Goal: Understand process/instructions: Learn about a topic

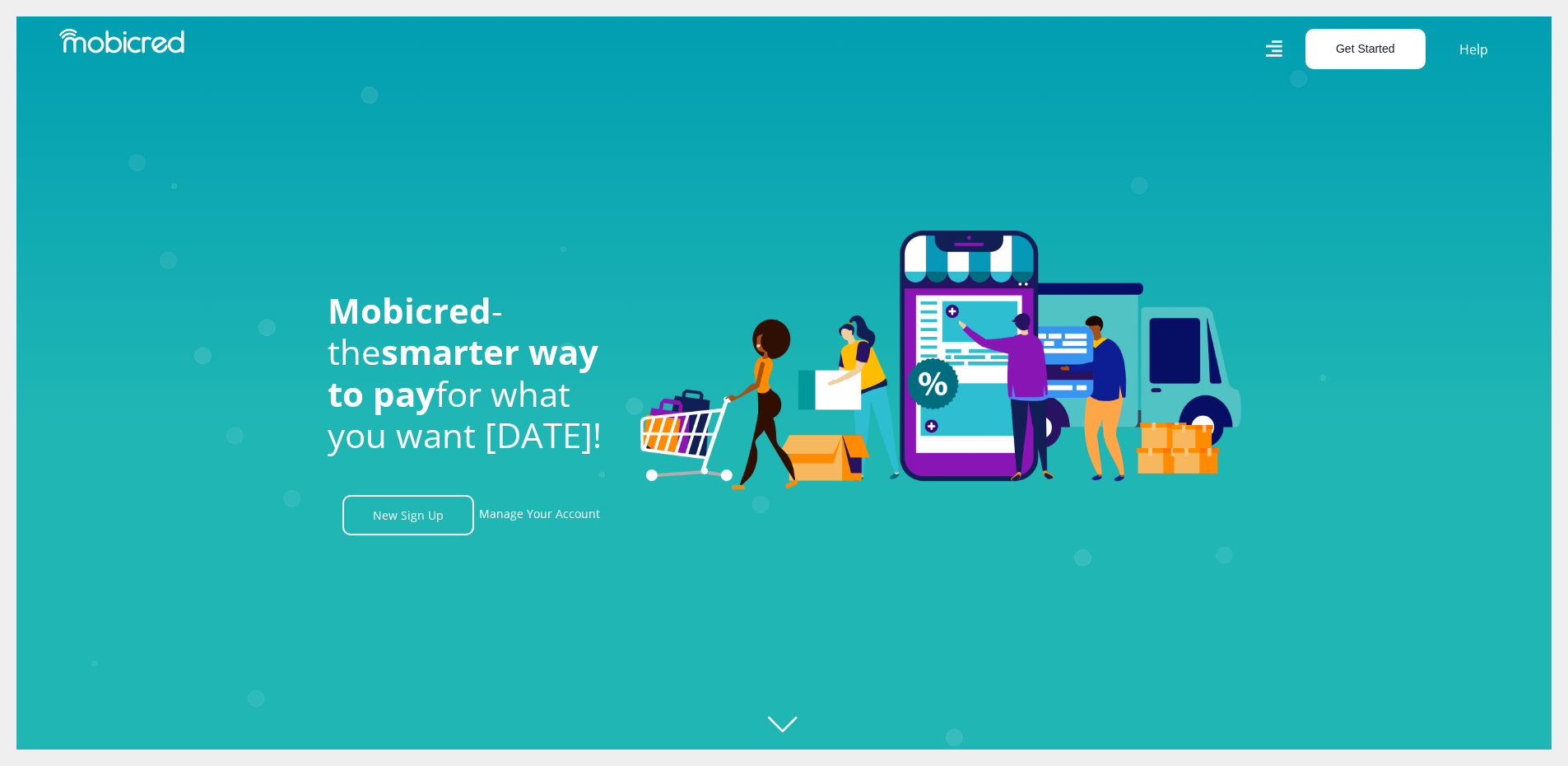
scroll to position [0, 2111]
click at [1339, 54] on button "Get Started" at bounding box center [1364, 49] width 120 height 40
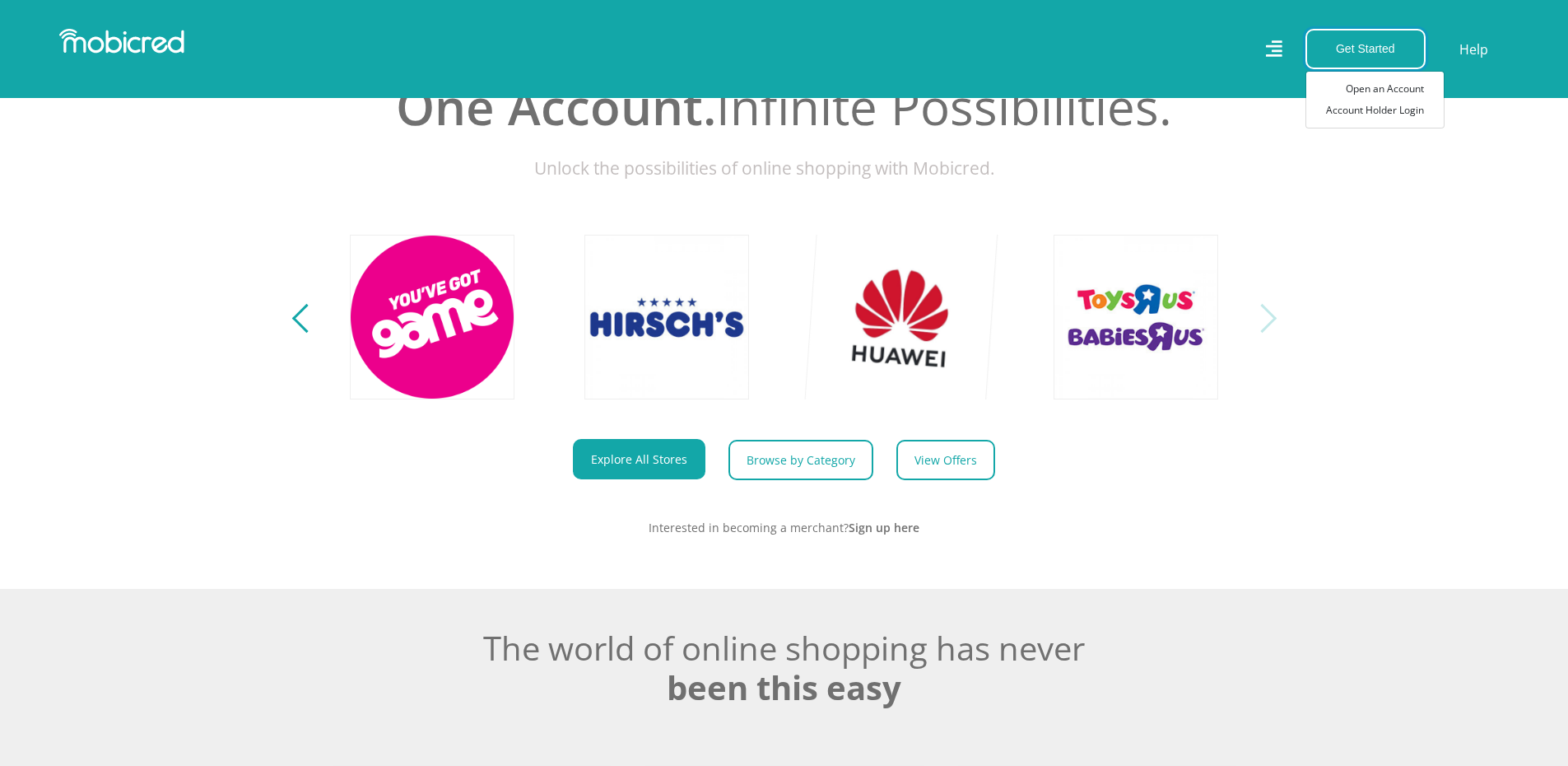
scroll to position [741, 0]
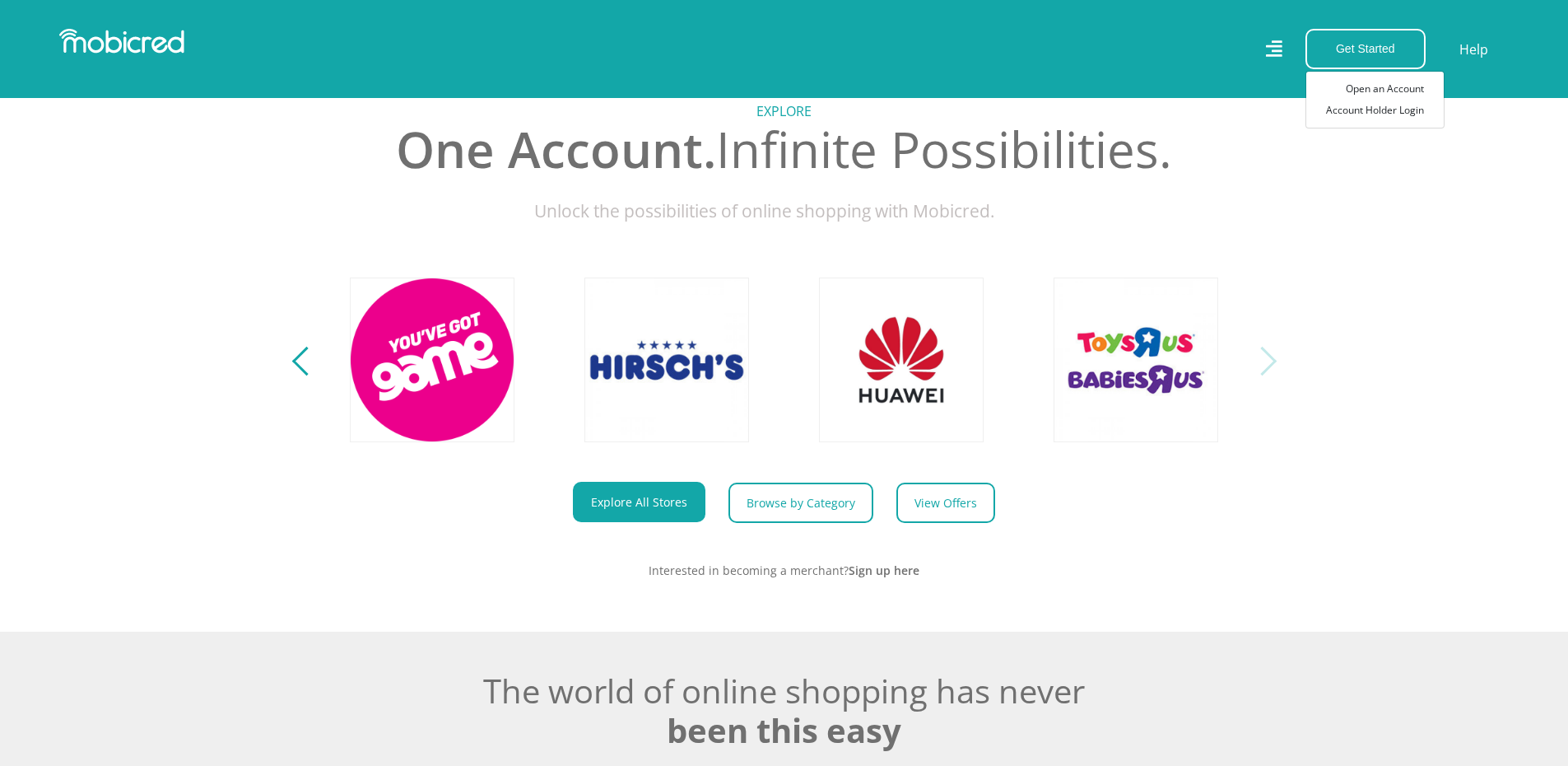
click at [1260, 367] on div "Next" at bounding box center [1261, 360] width 29 height 29
click at [1265, 368] on div "Next" at bounding box center [1261, 360] width 29 height 29
click at [1266, 373] on div "Next" at bounding box center [1261, 360] width 29 height 29
click at [296, 375] on section "Explore One Account. Infinite Possibilities. Unlock the possibilities of online…" at bounding box center [784, 328] width 1568 height 607
click at [296, 375] on div "Previous" at bounding box center [305, 360] width 29 height 29
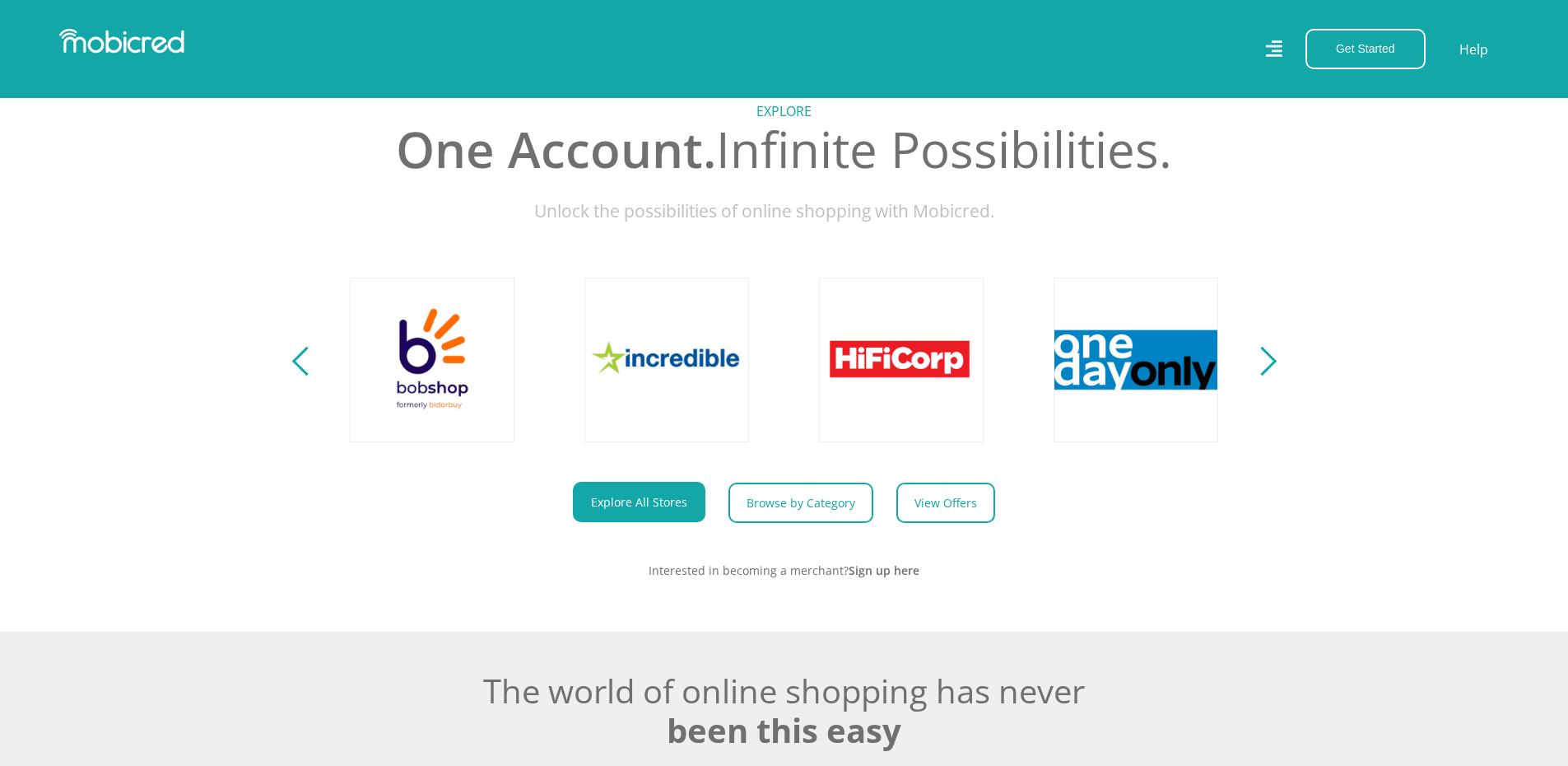
click at [297, 375] on div "Previous" at bounding box center [305, 360] width 29 height 29
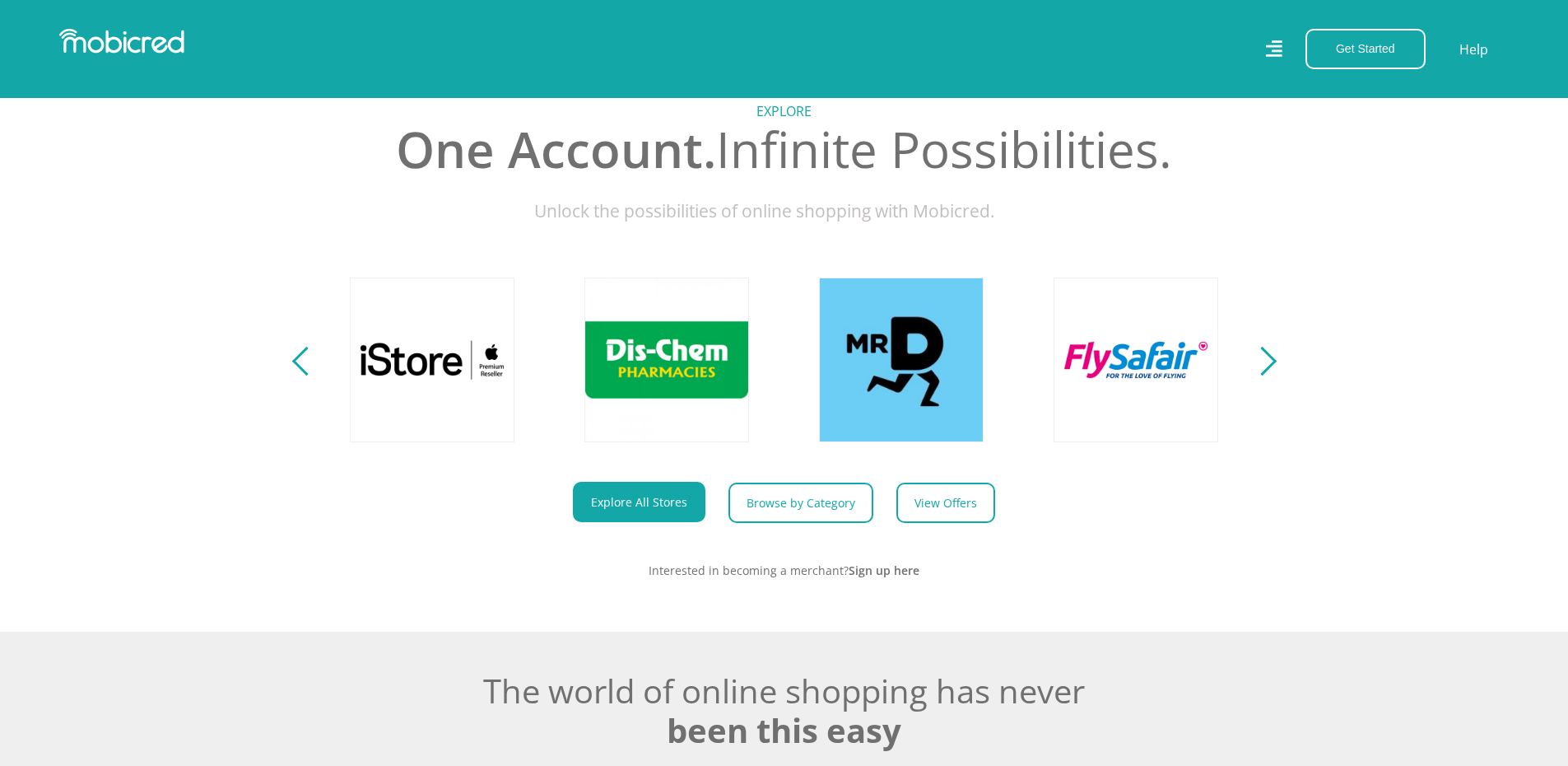
click at [297, 375] on div "Previous" at bounding box center [305, 360] width 29 height 29
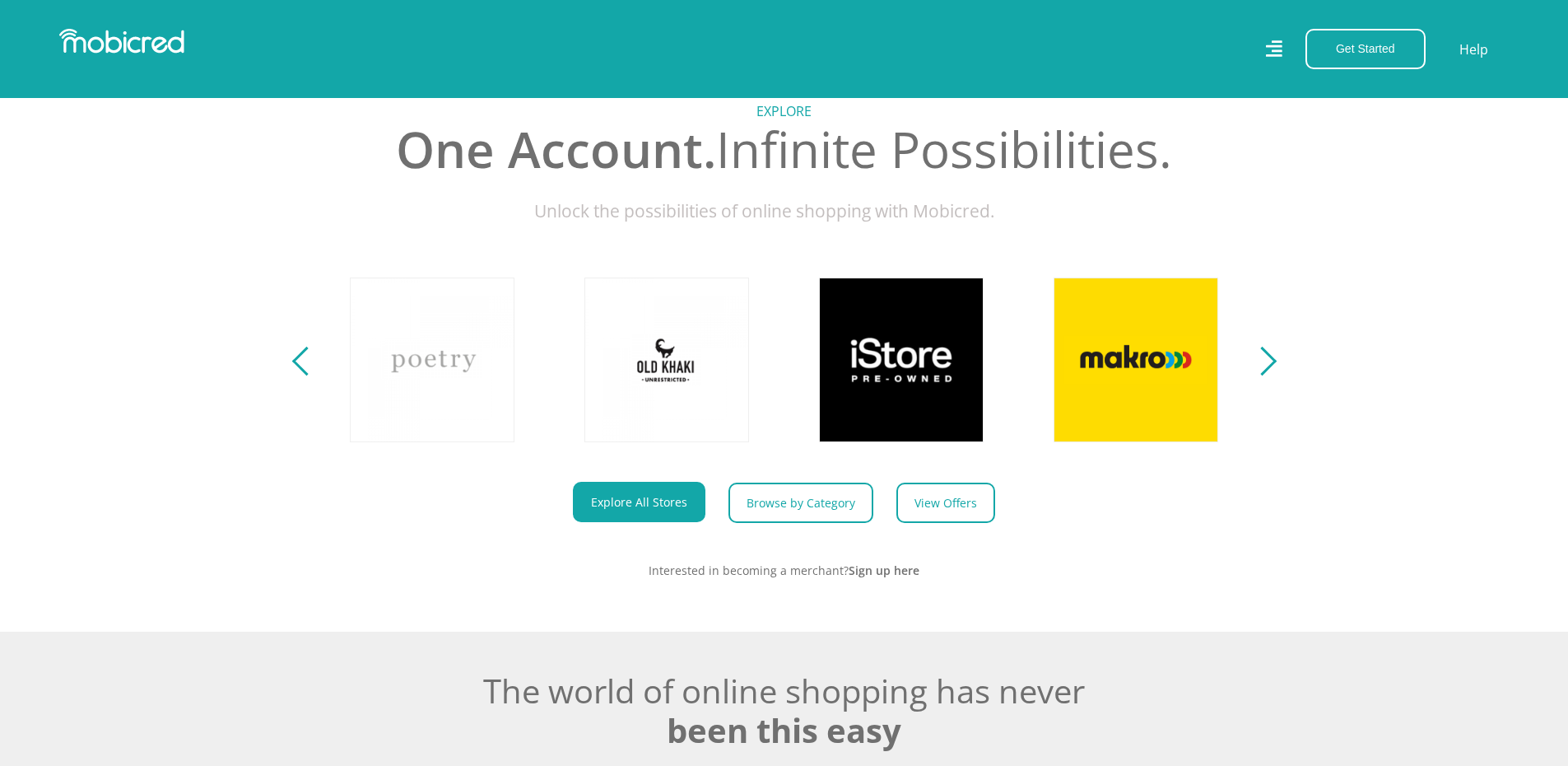
click at [297, 375] on div "Previous" at bounding box center [305, 360] width 29 height 29
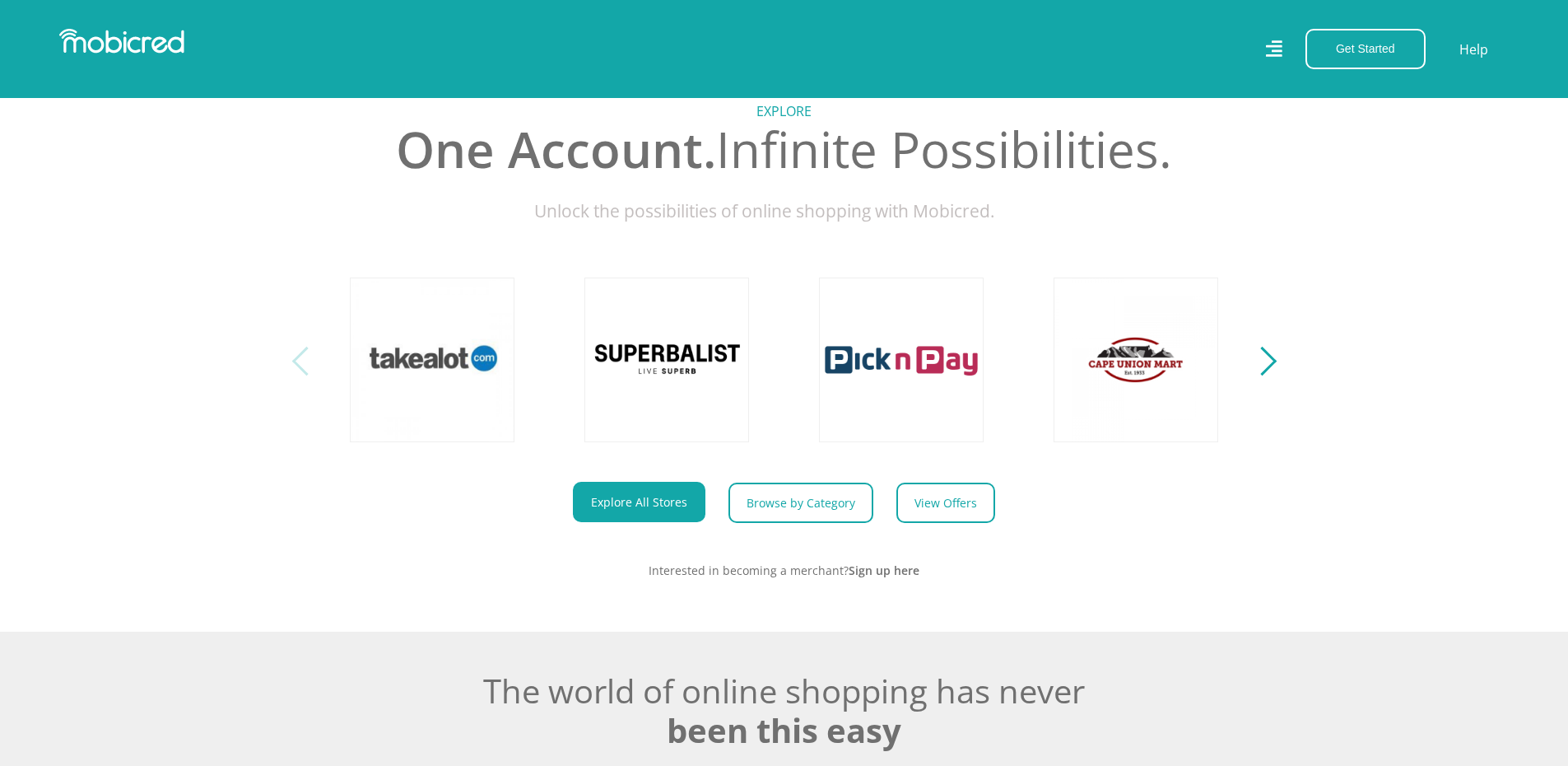
scroll to position [0, 0]
click at [297, 375] on div "Previous" at bounding box center [305, 360] width 29 height 29
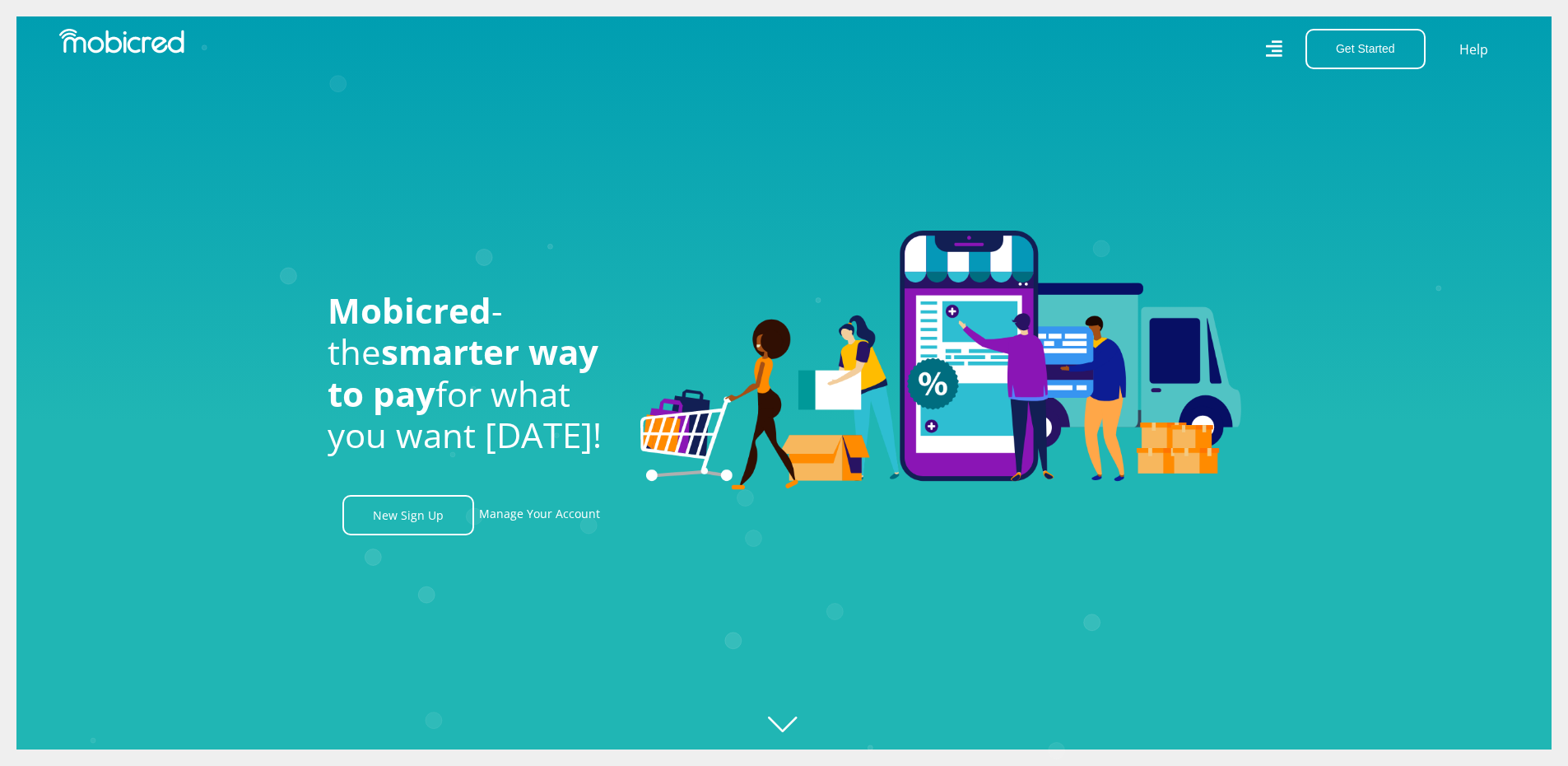
scroll to position [0, 938]
